Goal: Information Seeking & Learning: Check status

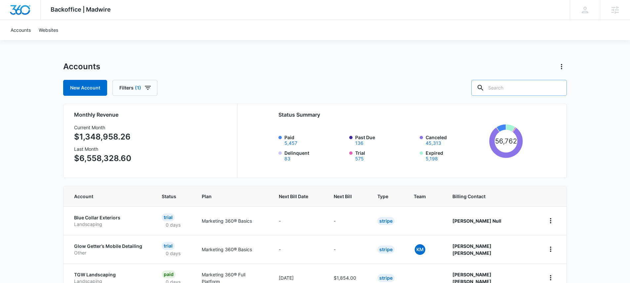
click at [507, 81] on input "text" at bounding box center [520, 88] width 96 height 16
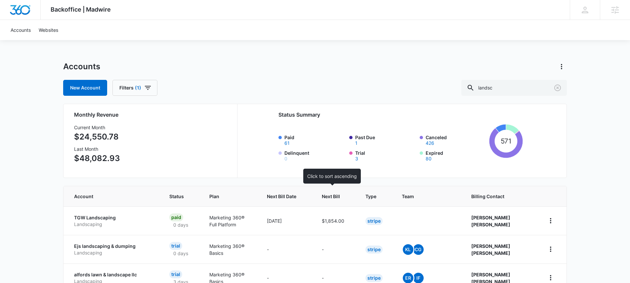
click at [334, 197] on span "Next Bill" at bounding box center [331, 196] width 18 height 7
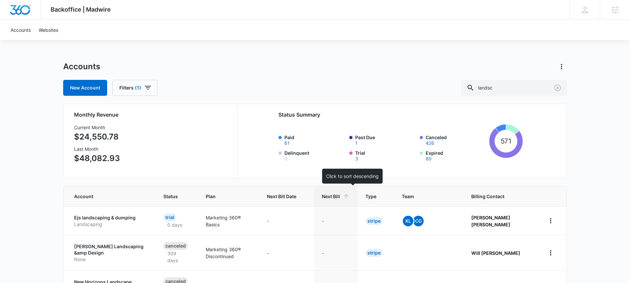
click at [334, 197] on th "Next Bill" at bounding box center [336, 196] width 44 height 20
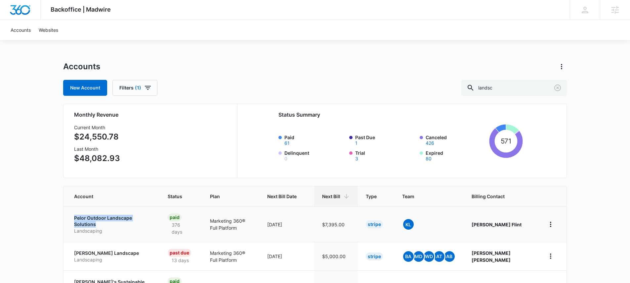
drag, startPoint x: 67, startPoint y: 216, endPoint x: 107, endPoint y: 224, distance: 40.6
click at [107, 224] on td "Pelor Outdoor Landscape Solutions Landscaping" at bounding box center [112, 223] width 96 height 35
copy p "Pelor Outdoor Landscape Solutions"
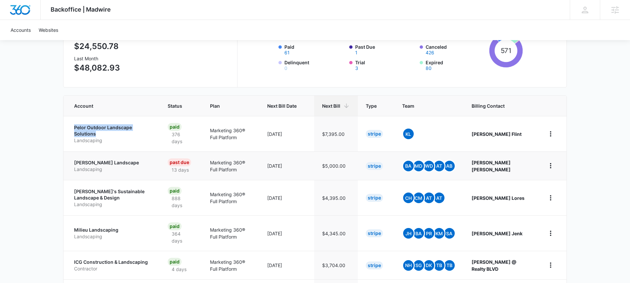
scroll to position [91, 0]
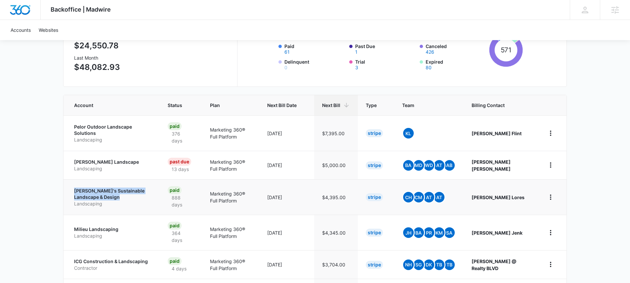
drag, startPoint x: 80, startPoint y: 185, endPoint x: 134, endPoint y: 198, distance: 55.8
click at [134, 198] on td "Michaelangelo's Sustainable Landscape & Design Landscaping" at bounding box center [112, 196] width 96 height 35
copy p "Michaelangelo's Sustainable Landscape & Design"
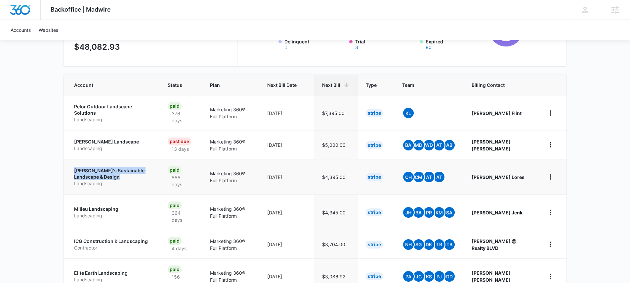
scroll to position [143, 0]
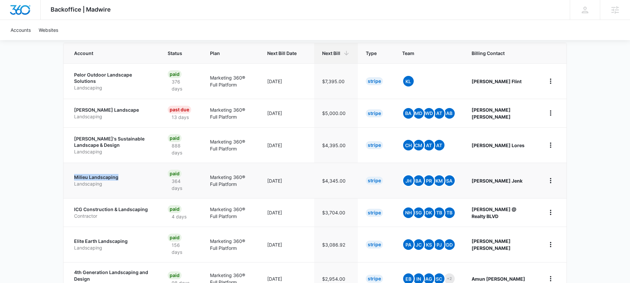
drag, startPoint x: 73, startPoint y: 175, endPoint x: 120, endPoint y: 176, distance: 47.0
click at [120, 176] on td "Milieu Landscaping Landscaping" at bounding box center [112, 180] width 96 height 35
copy p "Milieu Landscaping"
drag, startPoint x: 71, startPoint y: 206, endPoint x: 150, endPoint y: 209, distance: 78.5
click at [150, 209] on td "ICG Construction & Landscaping Contractor" at bounding box center [112, 212] width 96 height 28
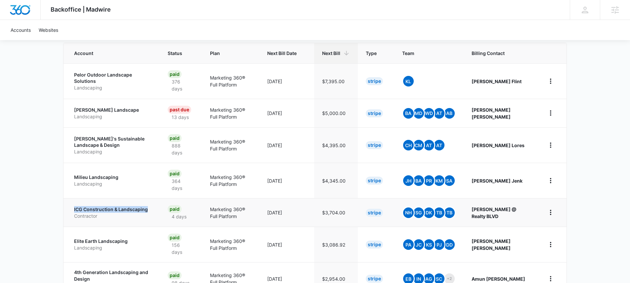
copy p "ICG Construction & Landscaping"
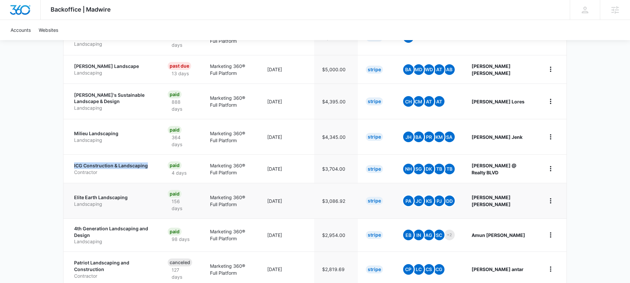
scroll to position [188, 0]
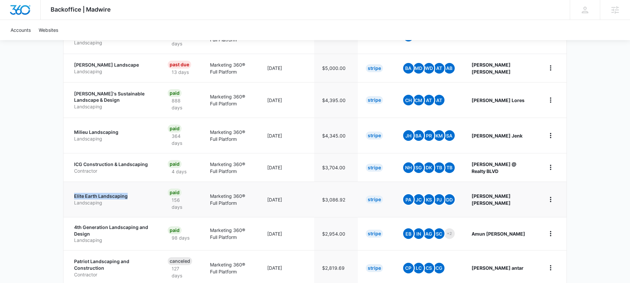
drag, startPoint x: 77, startPoint y: 194, endPoint x: 129, endPoint y: 197, distance: 52.7
click at [129, 197] on td "Elite Earth Landscaping Landscaping" at bounding box center [112, 198] width 96 height 35
copy p "Elite Earth Landscaping"
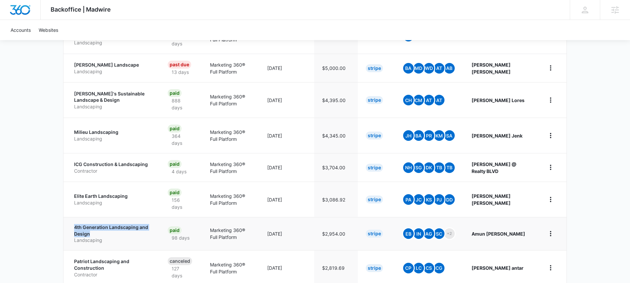
drag, startPoint x: 70, startPoint y: 223, endPoint x: 111, endPoint y: 233, distance: 41.6
click at [111, 233] on td "4th Generation Landscaping and Design Landscaping" at bounding box center [112, 233] width 96 height 33
copy p "4th Generation Landscaping and Design"
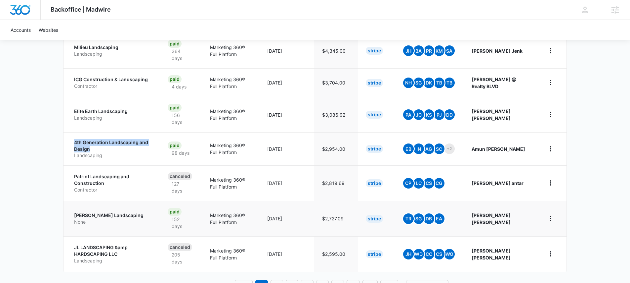
scroll to position [285, 0]
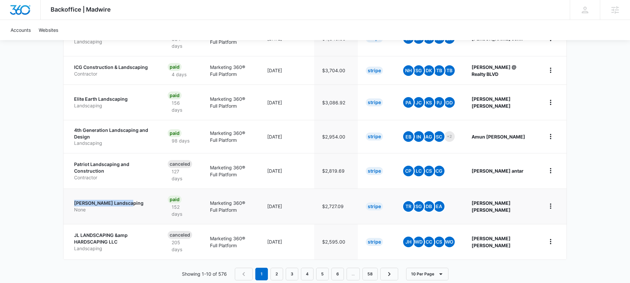
drag, startPoint x: 74, startPoint y: 200, endPoint x: 127, endPoint y: 201, distance: 52.3
click at [127, 201] on td "Benninger Landscaping None" at bounding box center [112, 205] width 96 height 35
copy p "Benninger Landscaping"
click at [279, 271] on link "2" at bounding box center [277, 273] width 13 height 13
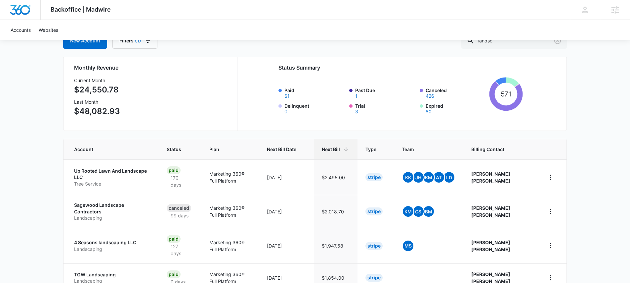
scroll to position [50, 0]
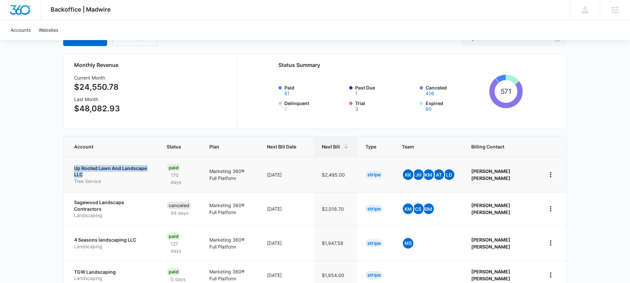
drag, startPoint x: 71, startPoint y: 164, endPoint x: 100, endPoint y: 174, distance: 30.4
click at [100, 174] on td "Up Rooted Lawn And Landscape LLC Tree Service" at bounding box center [111, 174] width 95 height 35
copy p "Up Rooted Lawn And Landscape LLC"
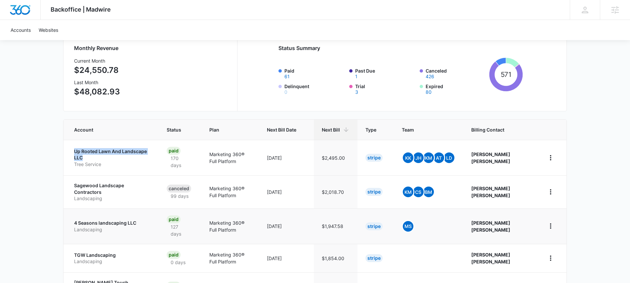
scroll to position [67, 0]
drag, startPoint x: 93, startPoint y: 209, endPoint x: 139, endPoint y: 211, distance: 46.1
click at [139, 211] on td "4 Seasons landscaping LLC Landscaping" at bounding box center [111, 225] width 95 height 35
copy p "4 Seasons landscaping LLC"
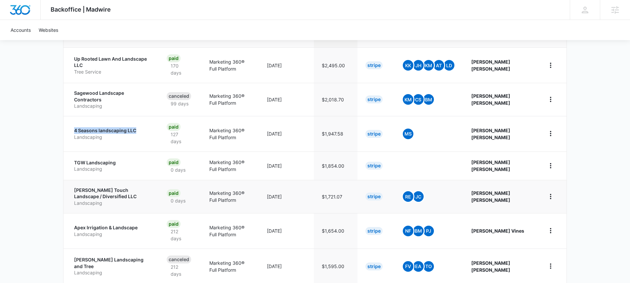
scroll to position [160, 0]
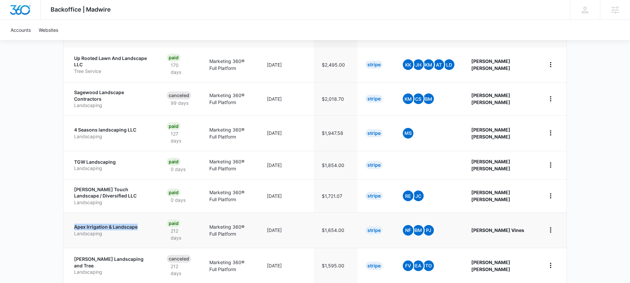
drag, startPoint x: 72, startPoint y: 211, endPoint x: 140, endPoint y: 211, distance: 68.2
click at [140, 212] on td "Apex Irrigation & Landscape Landscaping" at bounding box center [111, 229] width 95 height 35
copy p "Apex Irrigation & Landscape"
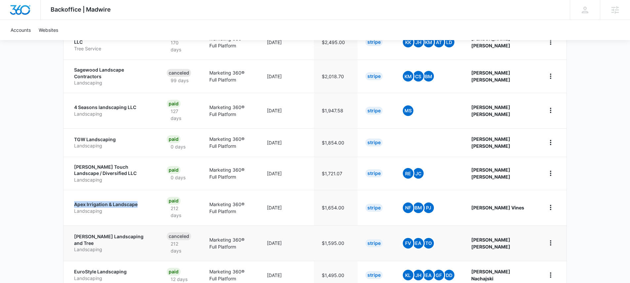
scroll to position [194, 0]
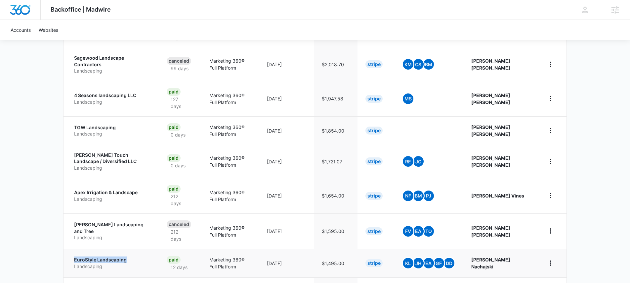
drag, startPoint x: 73, startPoint y: 230, endPoint x: 130, endPoint y: 232, distance: 56.3
click at [130, 249] on td "EuroStyle Landscaping Landscaping" at bounding box center [111, 263] width 95 height 28
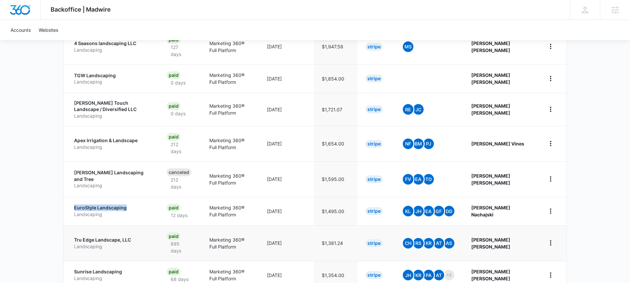
scroll to position [248, 0]
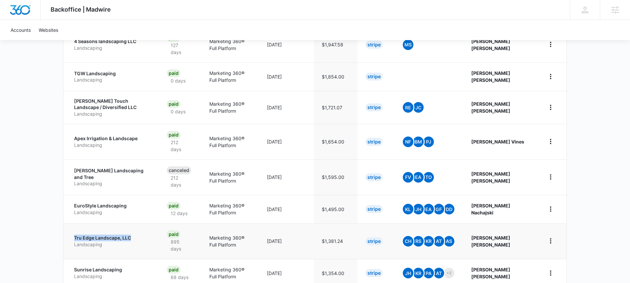
drag, startPoint x: 67, startPoint y: 209, endPoint x: 143, endPoint y: 208, distance: 75.8
click at [143, 223] on td "Tru Edge Landscape, LLC Landscaping" at bounding box center [111, 240] width 95 height 35
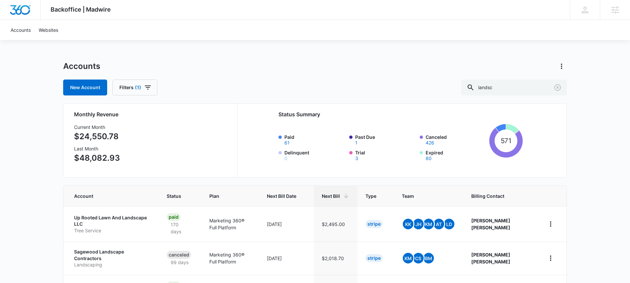
scroll to position [0, 0]
click at [503, 86] on input "landsc" at bounding box center [515, 88] width 106 height 16
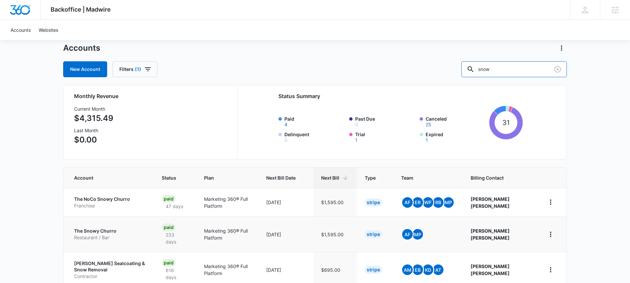
scroll to position [53, 0]
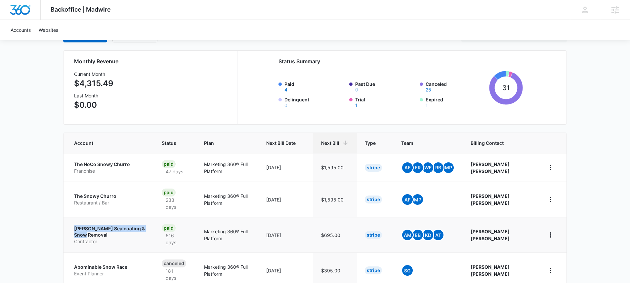
drag, startPoint x: 69, startPoint y: 225, endPoint x: 111, endPoint y: 233, distance: 43.0
click at [111, 233] on td "Walsh Sealcoating & Snow Removal Contractor" at bounding box center [109, 234] width 90 height 35
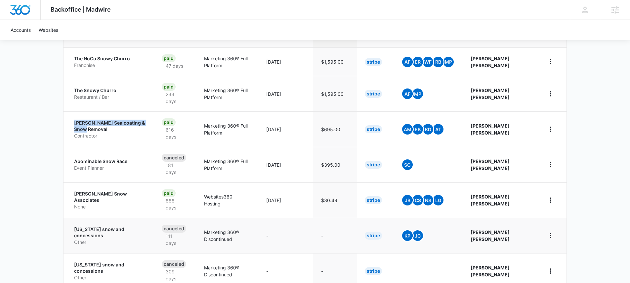
scroll to position [166, 0]
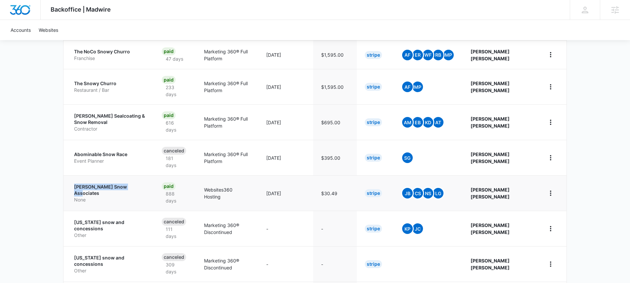
drag, startPoint x: 70, startPoint y: 180, endPoint x: 132, endPoint y: 182, distance: 61.9
click at [132, 182] on td "Gallun Snow Associates None" at bounding box center [109, 192] width 90 height 35
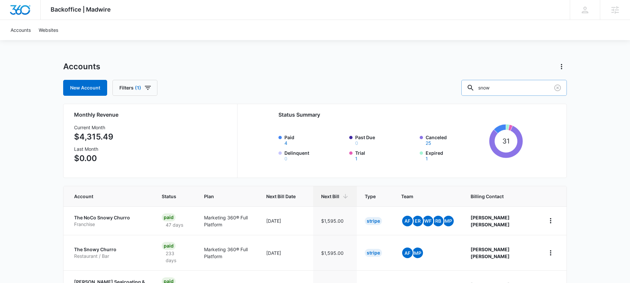
click at [517, 92] on input "snow" at bounding box center [515, 88] width 106 height 16
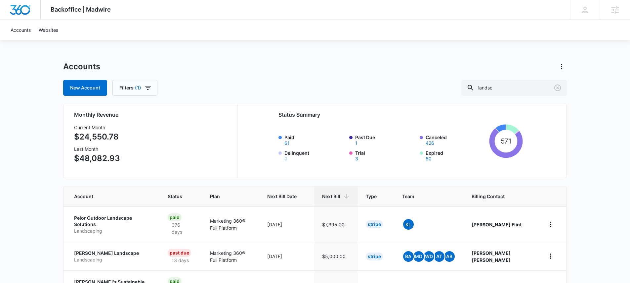
click at [500, 77] on div "Accounts New Account Filters (1) landsc" at bounding box center [315, 78] width 504 height 34
click at [502, 85] on input "landsc" at bounding box center [515, 88] width 106 height 16
type input "lawn"
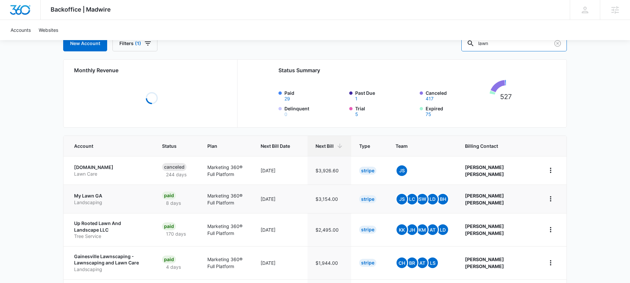
scroll to position [46, 0]
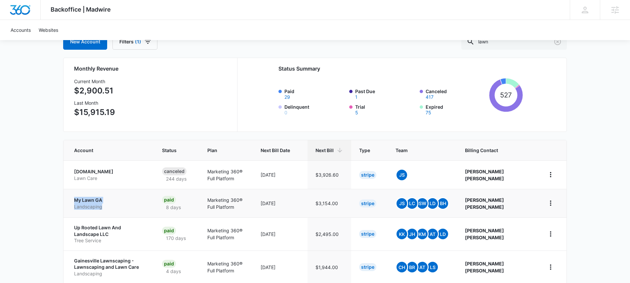
drag, startPoint x: 68, startPoint y: 197, endPoint x: 104, endPoint y: 203, distance: 37.0
click at [104, 203] on td "My Lawn GA Landscaping" at bounding box center [109, 203] width 91 height 28
click at [27, 199] on div "Backoffice | Madwire Apps Settings DD Dominic Dakovich dominic.dakovich@madwire…" at bounding box center [315, 227] width 630 height 546
drag, startPoint x: 70, startPoint y: 198, endPoint x: 105, endPoint y: 199, distance: 34.8
click at [105, 199] on td "My Lawn GA Landscaping" at bounding box center [109, 203] width 91 height 28
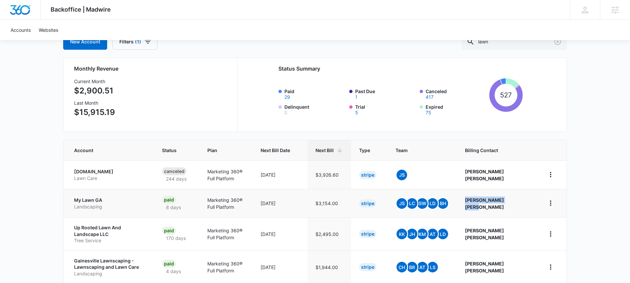
drag, startPoint x: 493, startPoint y: 205, endPoint x: 516, endPoint y: 206, distance: 22.8
click at [516, 206] on p "Otis Smith" at bounding box center [497, 203] width 65 height 14
click at [143, 213] on td "My Lawn GA Landscaping" at bounding box center [109, 203] width 91 height 28
click at [92, 203] on p "Landscaping" at bounding box center [110, 206] width 72 height 7
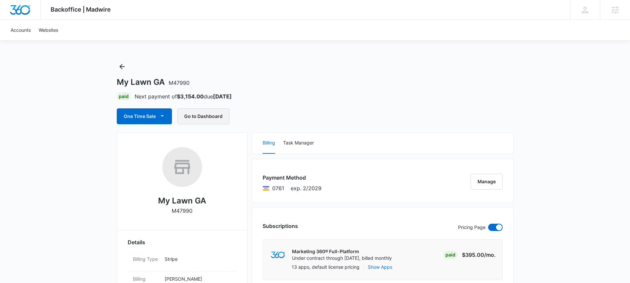
click at [200, 110] on button "Go to Dashboard" at bounding box center [203, 116] width 52 height 16
click at [124, 65] on icon "Back" at bounding box center [122, 67] width 8 height 8
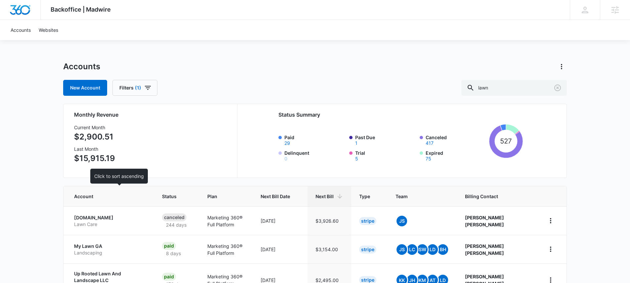
scroll to position [225, 0]
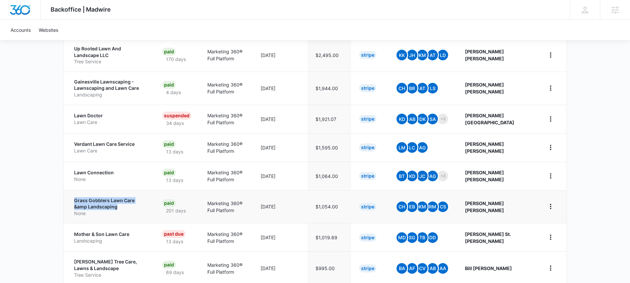
drag, startPoint x: 69, startPoint y: 195, endPoint x: 118, endPoint y: 200, distance: 50.3
click at [118, 200] on td "Grass Gobblers Lawn Care &amp Landscaping None" at bounding box center [109, 206] width 91 height 33
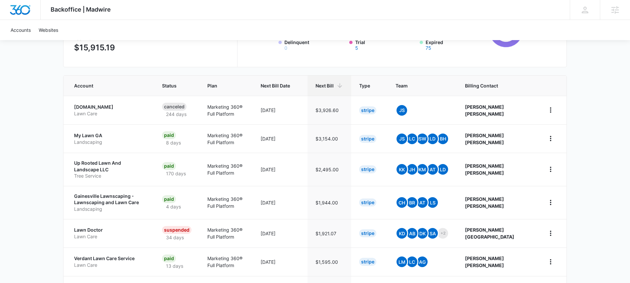
scroll to position [0, 0]
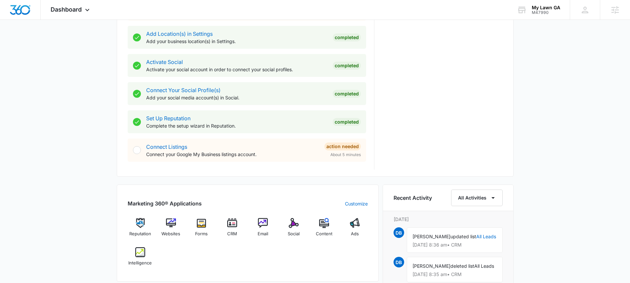
scroll to position [292, 0]
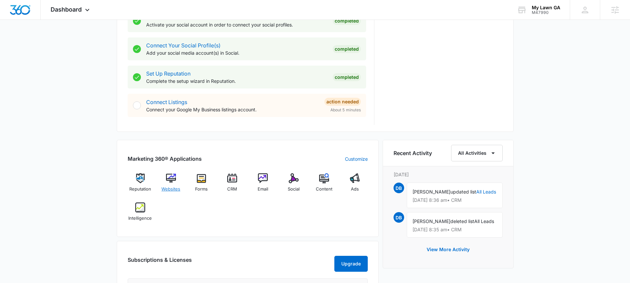
click at [177, 181] on div "Websites" at bounding box center [170, 185] width 25 height 24
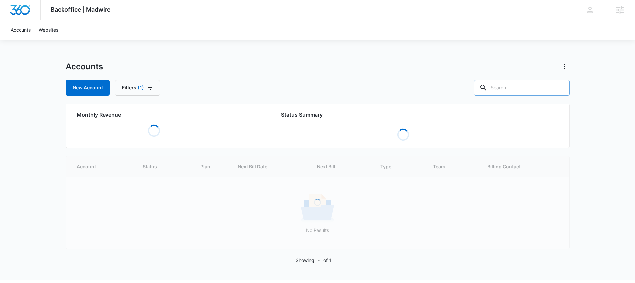
click at [524, 91] on input "text" at bounding box center [522, 88] width 96 height 16
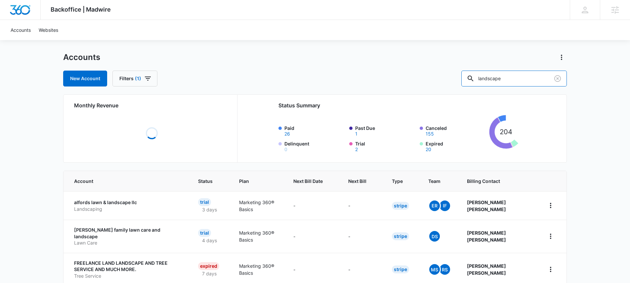
scroll to position [49, 0]
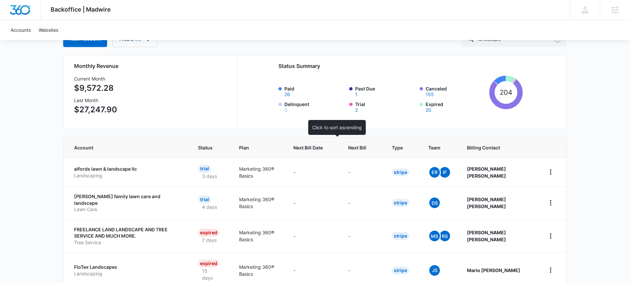
click at [341, 147] on th "Next Bill Date" at bounding box center [313, 147] width 55 height 20
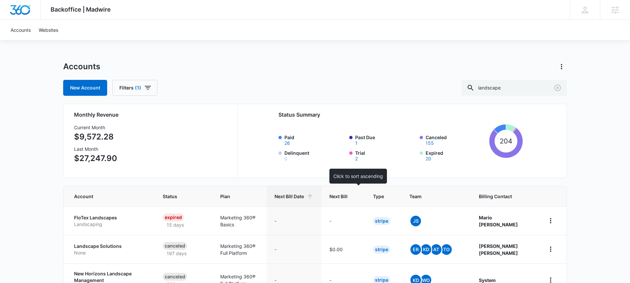
click at [357, 197] on div at bounding box center [353, 196] width 7 height 7
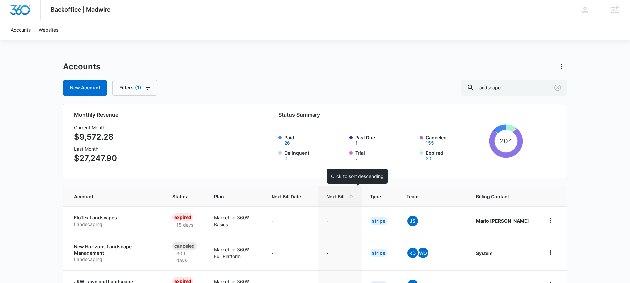
click at [354, 197] on icon at bounding box center [351, 196] width 7 height 7
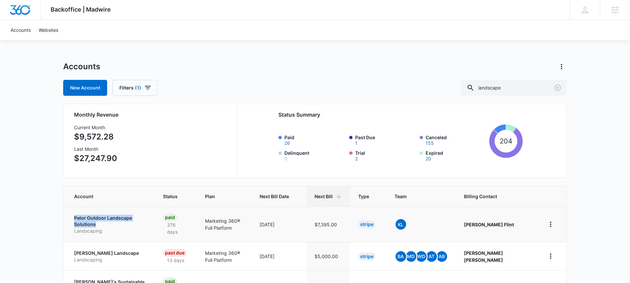
drag, startPoint x: 73, startPoint y: 218, endPoint x: 153, endPoint y: 222, distance: 79.9
click at [153, 222] on td "Pelor Outdoor Landscape Solutions Landscaping" at bounding box center [110, 223] width 92 height 35
copy p "Pelor Outdoor Landscape Solutions"
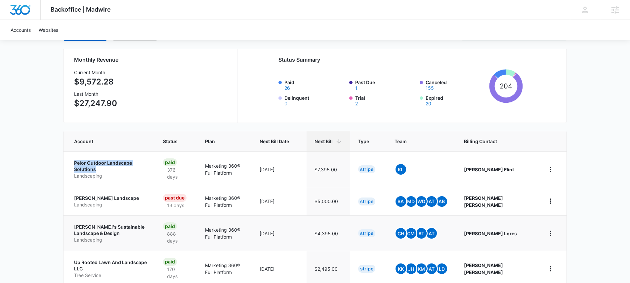
scroll to position [132, 0]
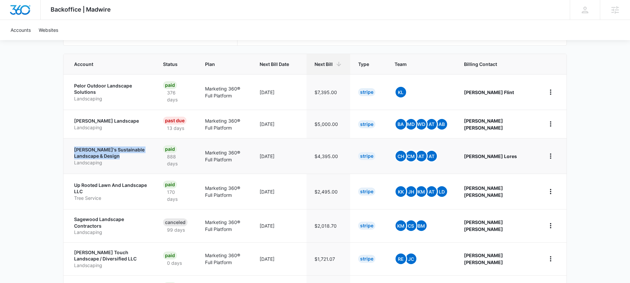
drag, startPoint x: 71, startPoint y: 146, endPoint x: 129, endPoint y: 159, distance: 59.3
click at [129, 159] on td "Michaelangelo's Sustainable Landscape & Design Landscaping" at bounding box center [110, 155] width 92 height 35
copy p "Michaelangelo's Sustainable Landscape & Design"
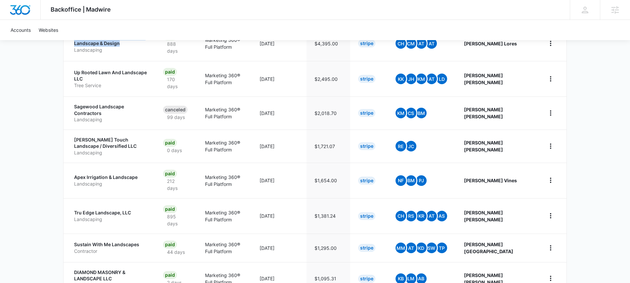
scroll to position [289, 0]
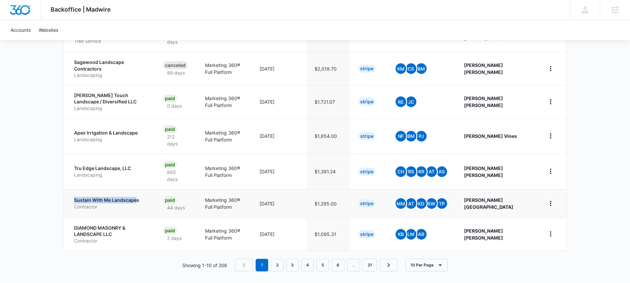
drag, startPoint x: 70, startPoint y: 194, endPoint x: 137, endPoint y: 193, distance: 67.5
click at [137, 193] on td "Sustain With Me Landscapes Contractor" at bounding box center [110, 203] width 92 height 28
copy p "Sustain With Me Landscape"
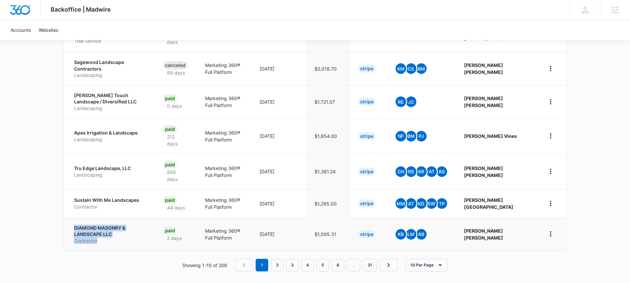
drag, startPoint x: 69, startPoint y: 220, endPoint x: 102, endPoint y: 233, distance: 35.0
click at [102, 233] on td "DIAMOND MASONRY & LANDSCAPE LLC Contractor" at bounding box center [110, 233] width 92 height 33
click at [67, 218] on td "DIAMOND MASONRY & LANDSCAPE LLC Contractor" at bounding box center [110, 233] width 92 height 33
drag, startPoint x: 69, startPoint y: 220, endPoint x: 91, endPoint y: 228, distance: 24.3
click at [91, 228] on td "DIAMOND MASONRY & LANDSCAPE LLC Contractor" at bounding box center [110, 233] width 92 height 33
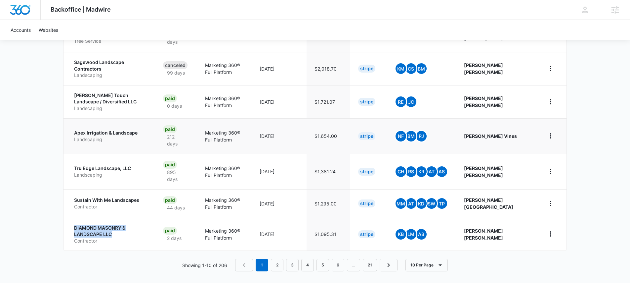
copy p "DIAMOND MASONRY & LANDSCAPE LLC"
click at [277, 263] on link "2" at bounding box center [277, 264] width 13 height 13
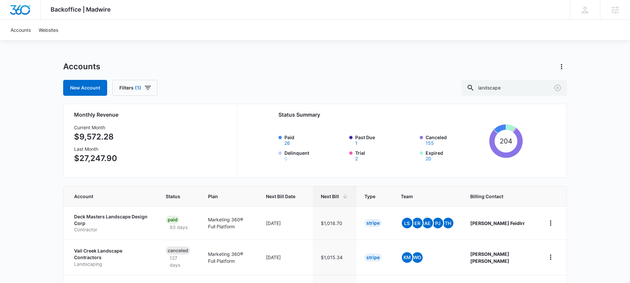
scroll to position [137, 0]
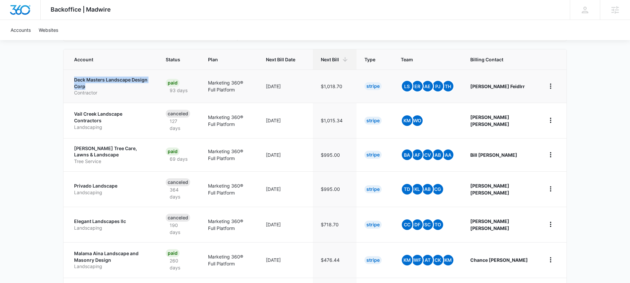
drag, startPoint x: 72, startPoint y: 76, endPoint x: 93, endPoint y: 86, distance: 22.4
click at [93, 86] on td "Deck Masters Landscape Design Corp Contractor" at bounding box center [111, 86] width 94 height 33
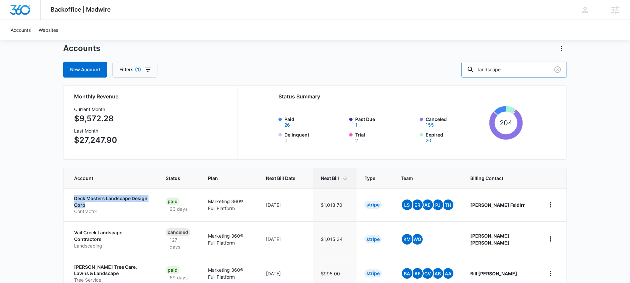
scroll to position [18, 0]
click at [500, 68] on input "landscape" at bounding box center [515, 70] width 106 height 16
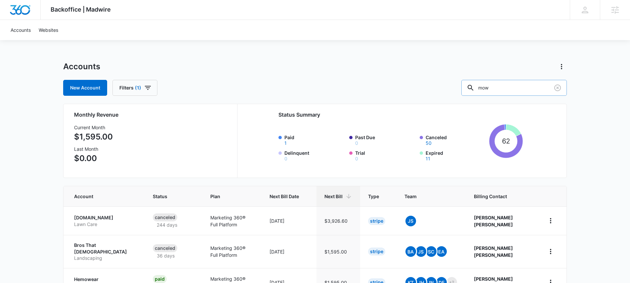
click at [513, 84] on input "mow" at bounding box center [515, 88] width 106 height 16
type input "l"
type input "s"
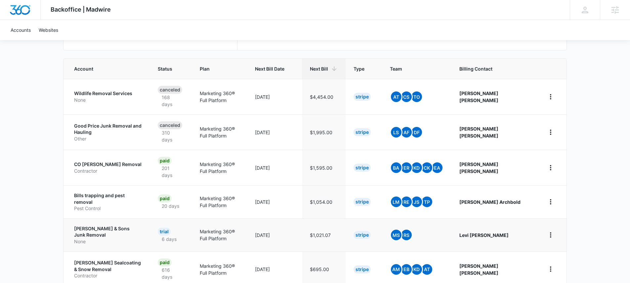
scroll to position [128, 0]
drag, startPoint x: 66, startPoint y: 253, endPoint x: 153, endPoint y: 256, distance: 87.1
click at [150, 256] on td "Walsh Sealcoating & Snow Removal Contractor" at bounding box center [107, 268] width 86 height 35
copy p "Walsh Sealcoating & Snow Removal"
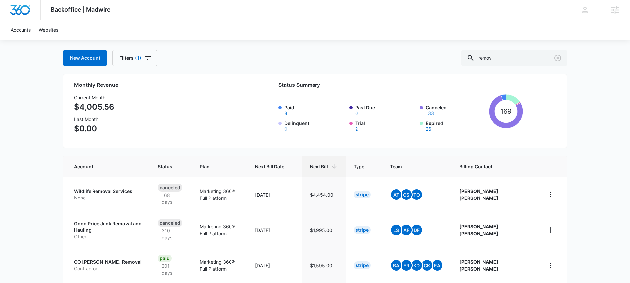
scroll to position [0, 0]
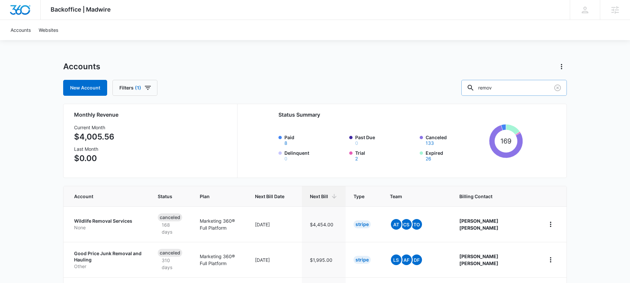
click at [496, 86] on input "remov" at bounding box center [515, 88] width 106 height 16
type input "sustain with"
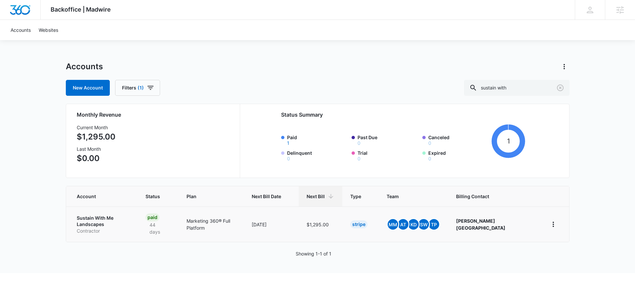
click at [113, 215] on p "Sustain With Me Landscapes" at bounding box center [103, 220] width 53 height 13
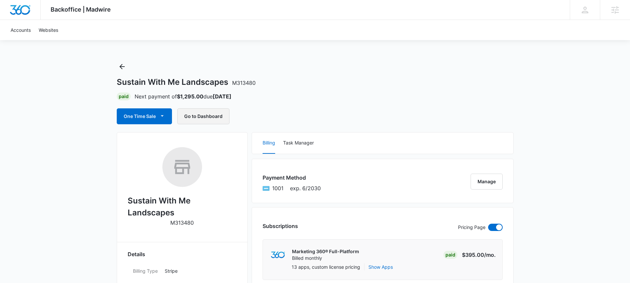
click at [199, 117] on button "Go to Dashboard" at bounding box center [203, 116] width 52 height 16
click at [124, 65] on icon "Back" at bounding box center [122, 67] width 8 height 8
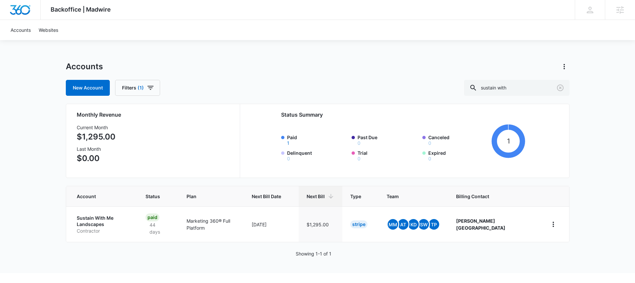
click at [510, 96] on div "Accounts New Account Filters (1) sustain with Monthly Revenue Current Month $1,…" at bounding box center [318, 166] width 504 height 211
click at [510, 92] on input "sustain with" at bounding box center [517, 88] width 106 height 16
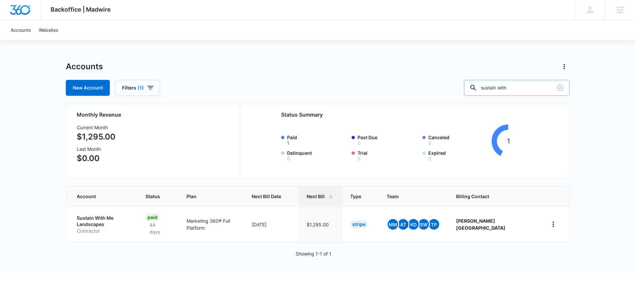
click at [522, 92] on input "sustain with" at bounding box center [517, 88] width 106 height 16
type input "land"
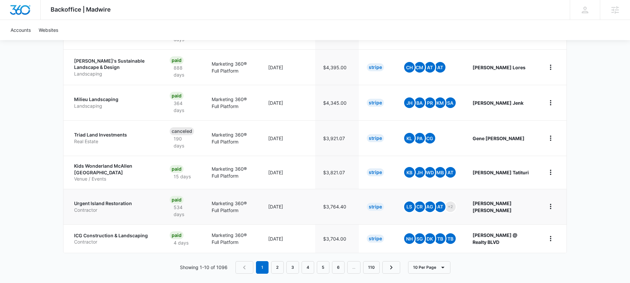
scroll to position [294, 0]
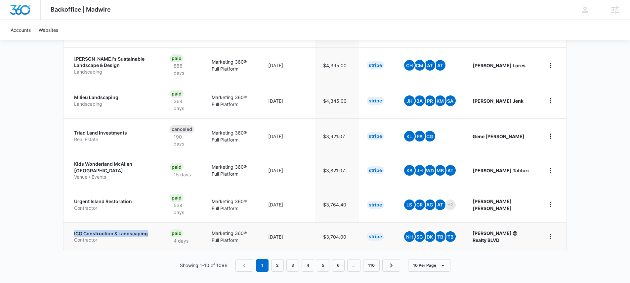
drag, startPoint x: 70, startPoint y: 228, endPoint x: 152, endPoint y: 230, distance: 82.8
click at [152, 230] on td "ICG Construction & Landscaping Contractor" at bounding box center [113, 236] width 98 height 28
copy p "ICG Construction & Landscaping"
click at [275, 259] on link "2" at bounding box center [277, 265] width 13 height 13
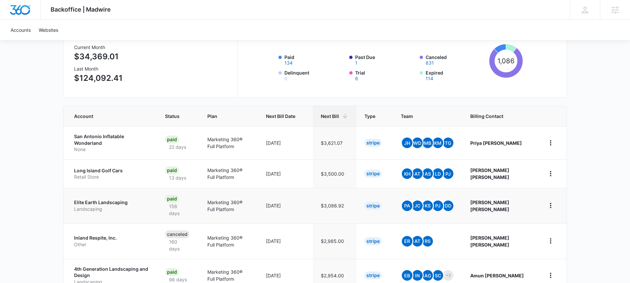
scroll to position [81, 0]
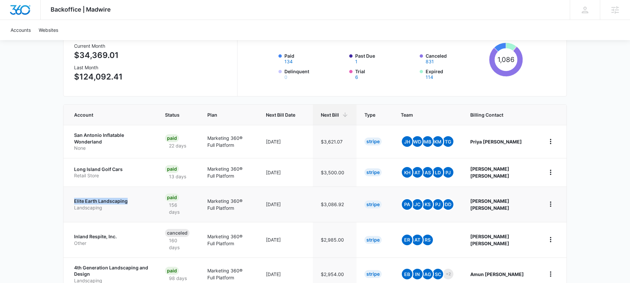
drag, startPoint x: 68, startPoint y: 194, endPoint x: 130, endPoint y: 198, distance: 62.4
click at [130, 198] on td "Elite Earth Landscaping Landscaping" at bounding box center [111, 203] width 94 height 35
copy p "Elite Earth Landscaping"
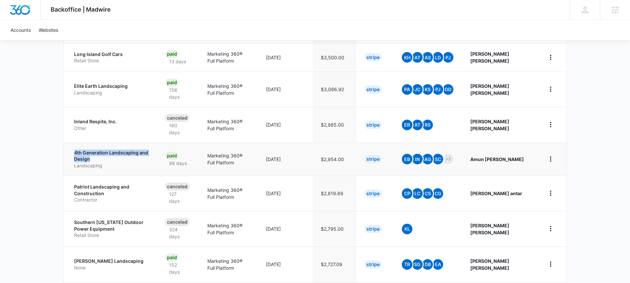
drag, startPoint x: 69, startPoint y: 147, endPoint x: 102, endPoint y: 153, distance: 33.7
click at [102, 153] on td "4th Generation Landscaping and Design Landscaping" at bounding box center [111, 158] width 94 height 33
copy p "4th Generation Landscaping and Design"
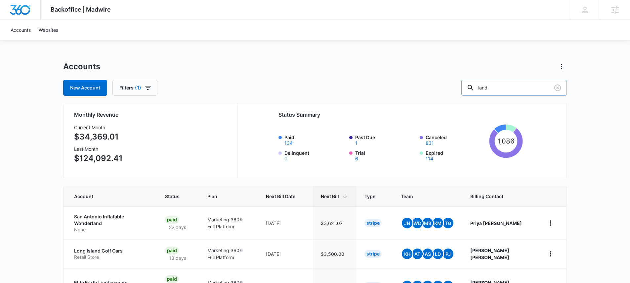
click at [525, 86] on input "land" at bounding box center [515, 88] width 106 height 16
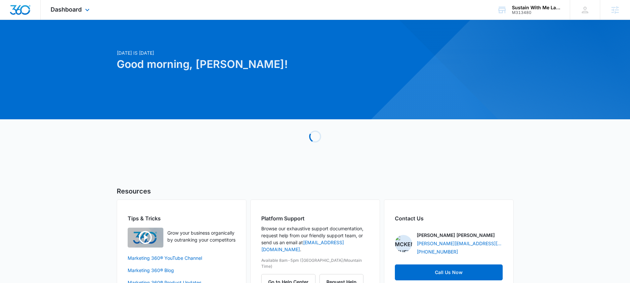
click at [93, 18] on div "Dashboard Apps Reputation Websites Forms CRM Email Social Shop Content Ads Inte…" at bounding box center [71, 10] width 61 height 20
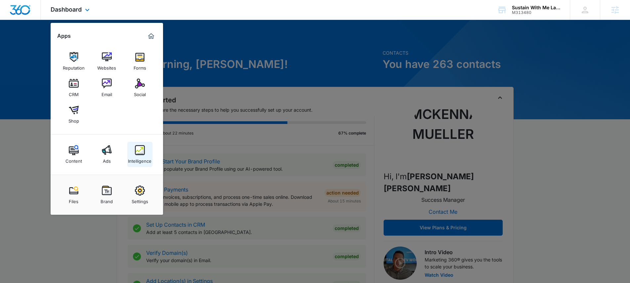
click at [138, 148] on img at bounding box center [140, 150] width 10 height 10
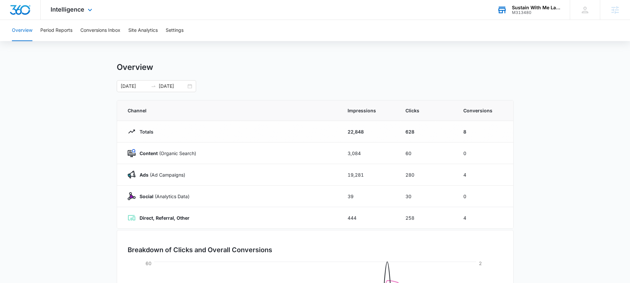
click at [519, 15] on div "Sustain With Me Landscapes M313480 Your Accounts View All" at bounding box center [529, 10] width 83 height 20
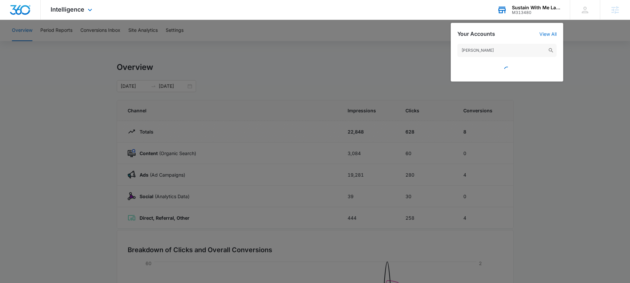
click at [487, 53] on input "[PERSON_NAME]" at bounding box center [507, 50] width 99 height 13
drag, startPoint x: 482, startPoint y: 52, endPoint x: 451, endPoint y: 53, distance: 31.4
click at [451, 53] on div "dalia" at bounding box center [507, 59] width 113 height 44
type input "dalia"
click at [407, 61] on div at bounding box center [315, 141] width 630 height 283
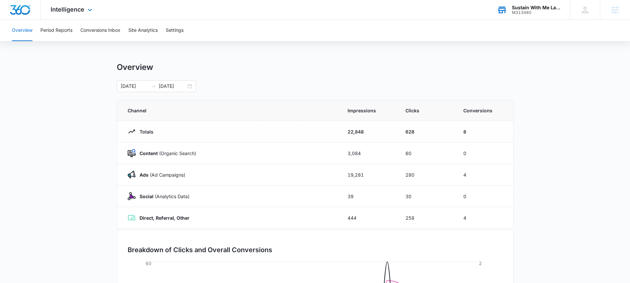
click at [541, 14] on div "M313480" at bounding box center [536, 12] width 48 height 5
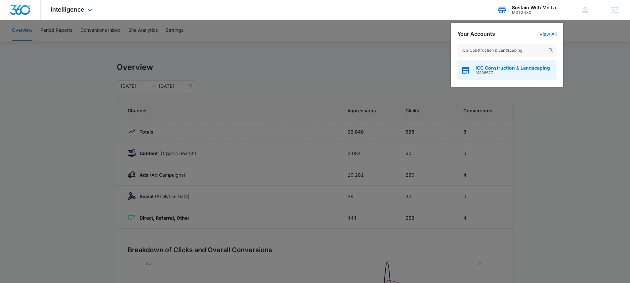
type input "ICG Construction & Landscaping"
click at [513, 68] on span "ICG Construction & Landscaping" at bounding box center [513, 67] width 74 height 5
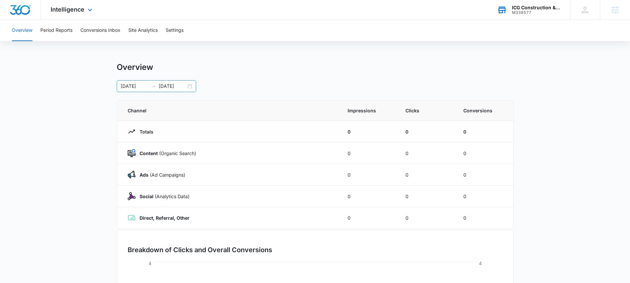
click at [138, 87] on input "09/07/2025" at bounding box center [134, 85] width 27 height 7
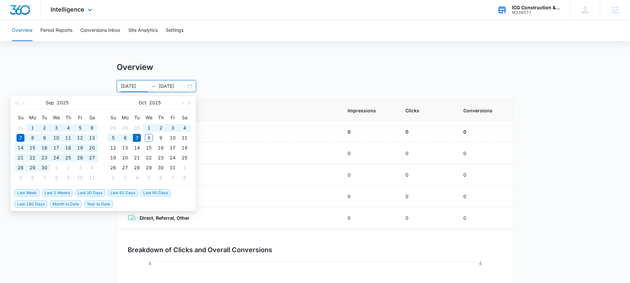
click at [92, 204] on span "Year to Date" at bounding box center [98, 203] width 28 height 7
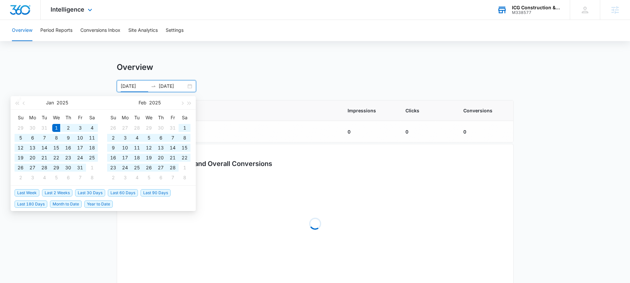
type input "01/01/2025"
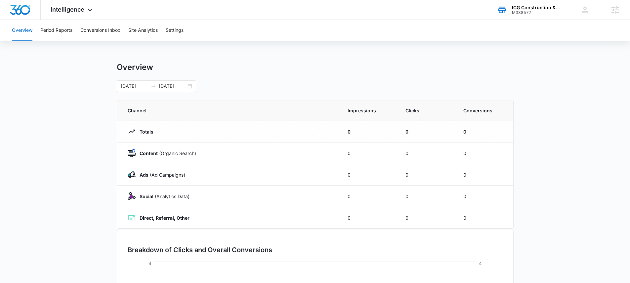
click at [525, 6] on div "ICG Construction & Landscaping" at bounding box center [536, 7] width 48 height 5
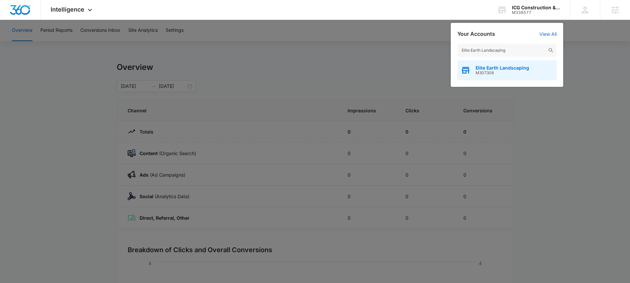
type input "Elite Earth Landscaping"
click at [498, 76] on div "Elite Earth Landscaping M307308" at bounding box center [507, 70] width 99 height 20
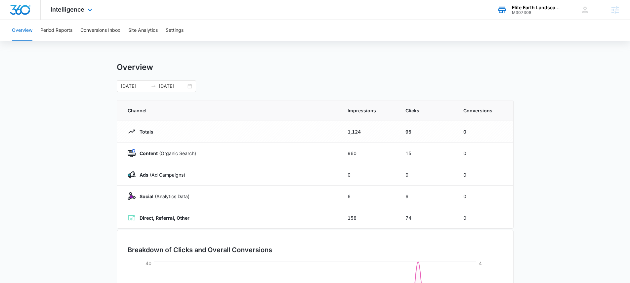
click at [531, 14] on div "M307308" at bounding box center [536, 12] width 48 height 5
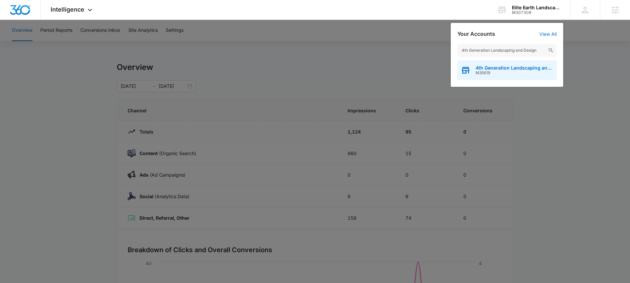
type input "4th Generation Landscaping and Design"
click at [498, 67] on span "4th Generation Landscaping and Design" at bounding box center [515, 67] width 78 height 5
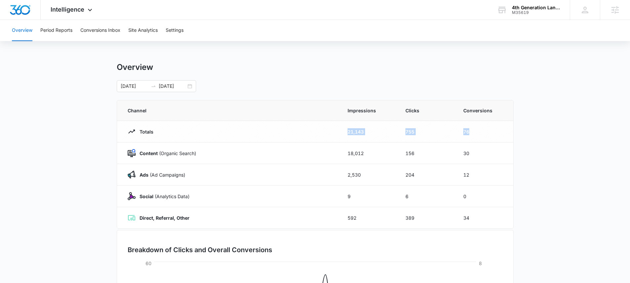
drag, startPoint x: 348, startPoint y: 131, endPoint x: 509, endPoint y: 133, distance: 161.2
click at [509, 133] on tr "Totals 21,143 755 76" at bounding box center [315, 132] width 396 height 22
click at [509, 133] on td "76" at bounding box center [485, 132] width 58 height 22
